Goal: Find specific page/section: Find specific page/section

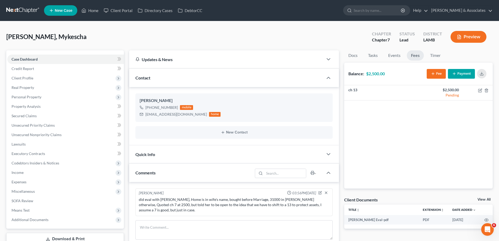
click at [19, 9] on link at bounding box center [23, 10] width 34 height 9
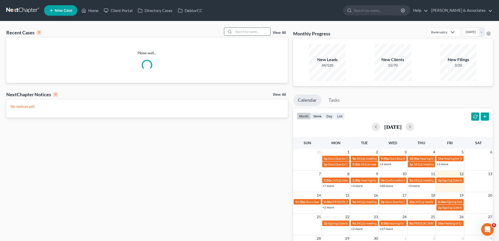
click at [241, 32] on input "search" at bounding box center [252, 32] width 37 height 8
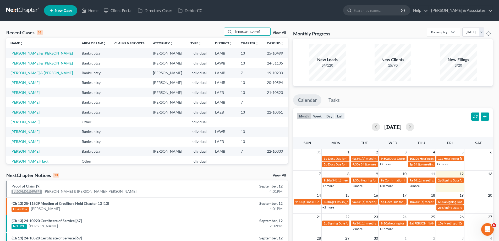
type input "[PERSON_NAME]"
click at [20, 114] on link "[PERSON_NAME]" at bounding box center [24, 112] width 29 height 4
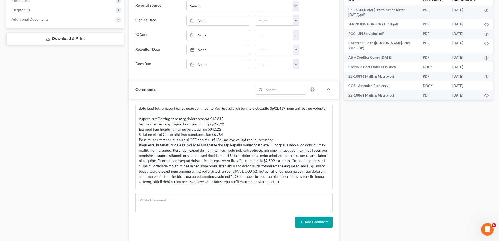
scroll to position [754, 0]
